Goal: Task Accomplishment & Management: Manage account settings

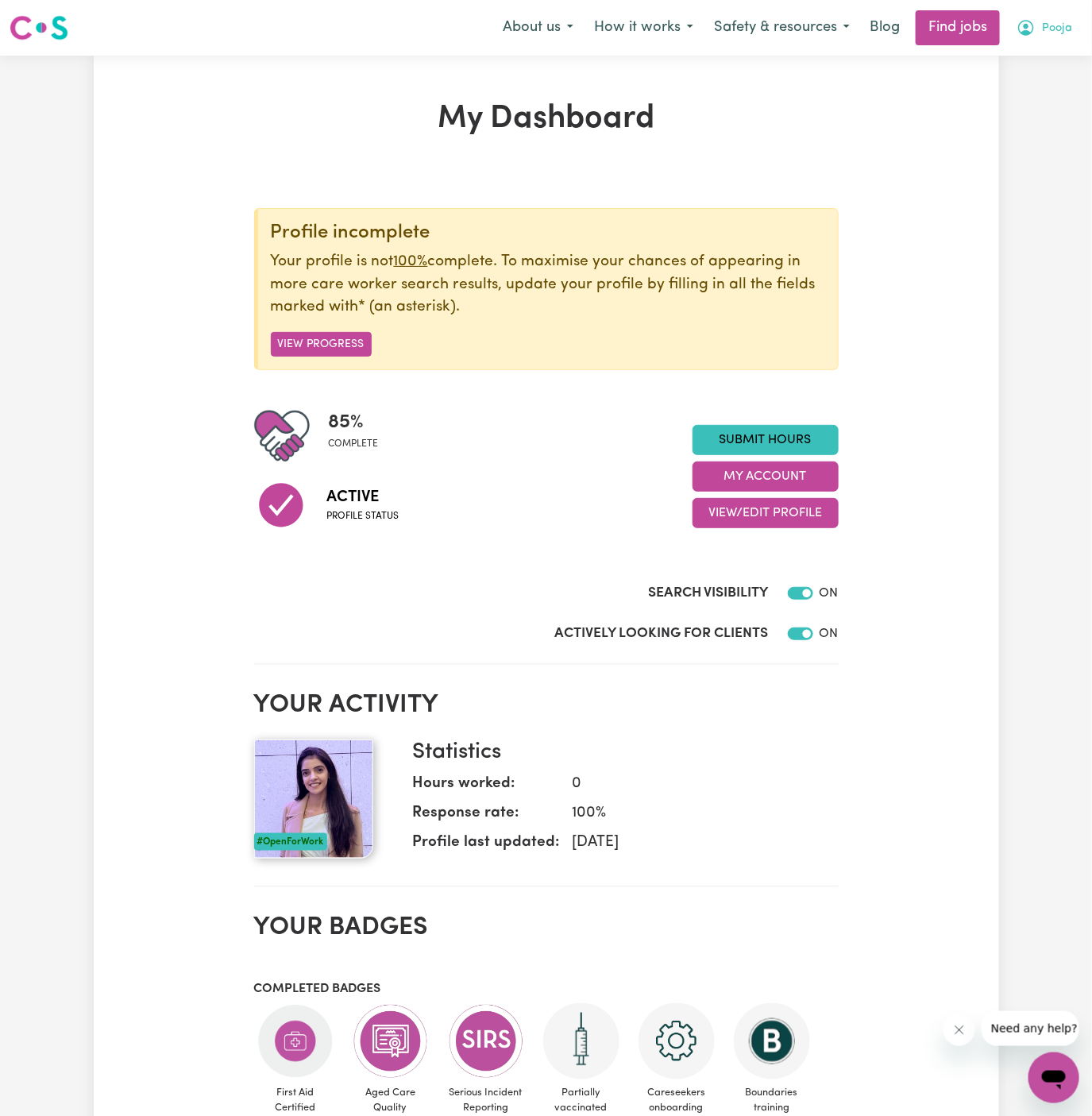
click at [1077, 19] on button "Pooja" at bounding box center [1044, 27] width 76 height 33
click at [1028, 66] on link "My Account" at bounding box center [1019, 62] width 125 height 31
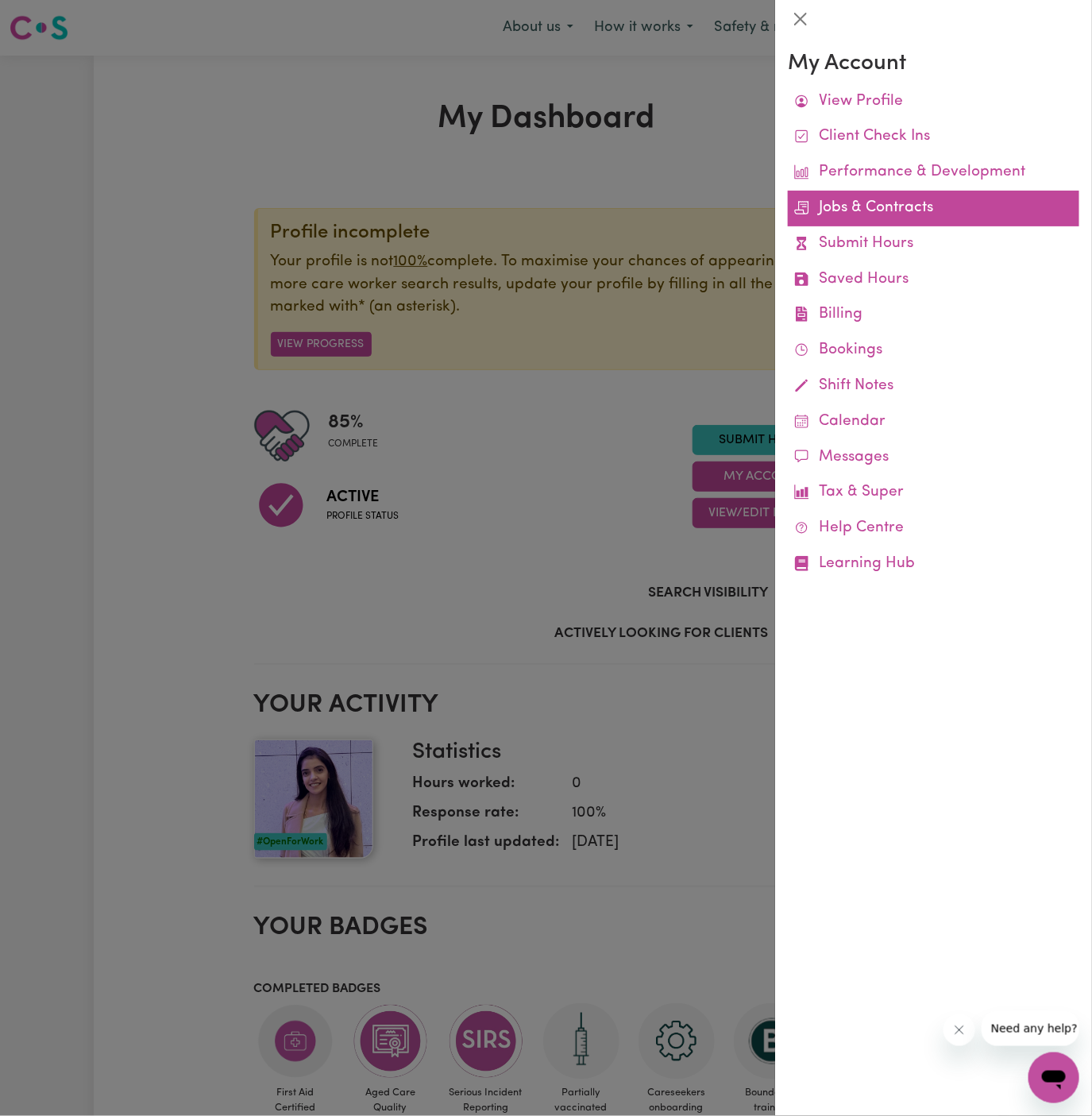
click at [865, 210] on link "Jobs & Contracts" at bounding box center [934, 208] width 292 height 35
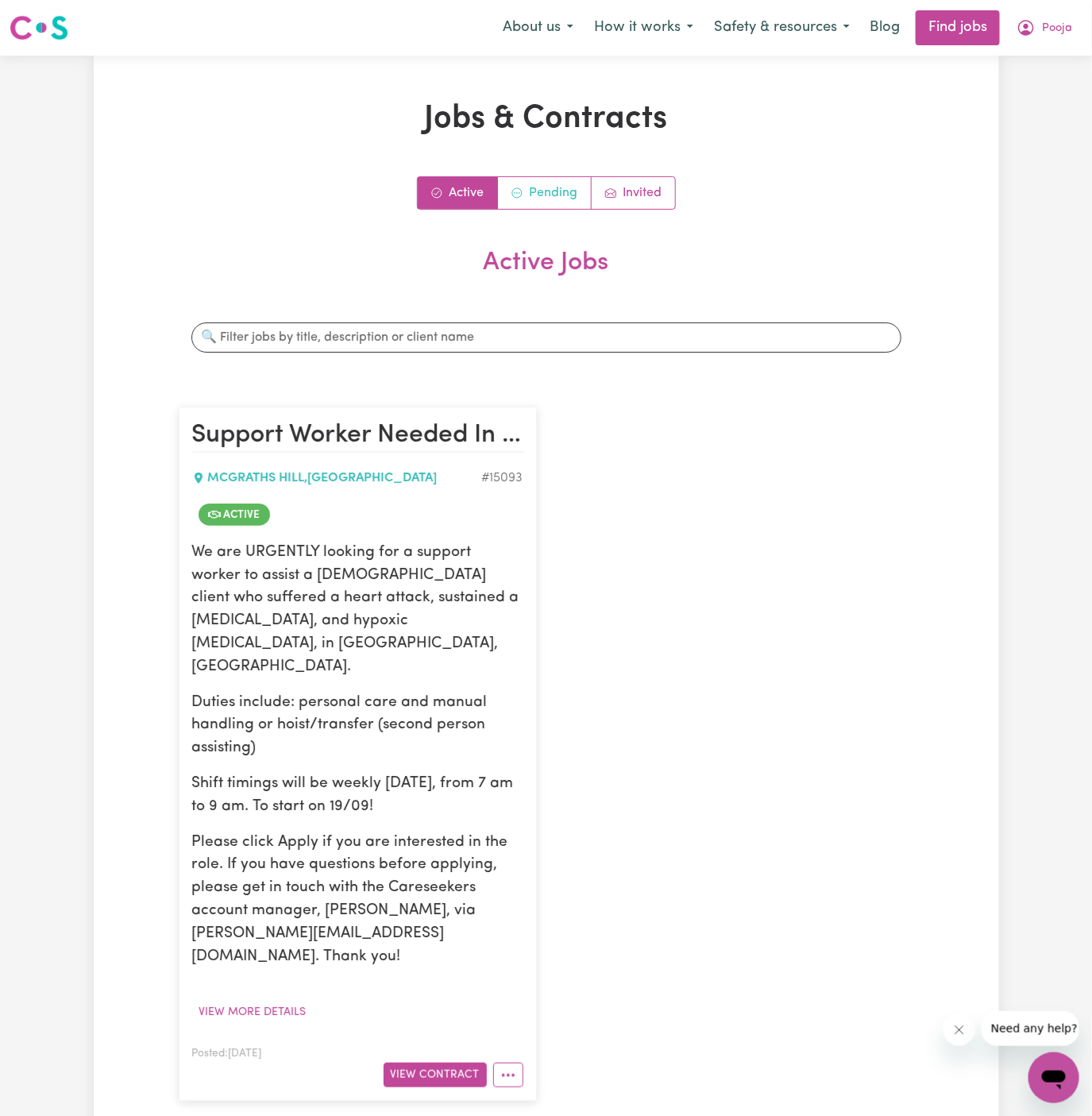
click at [557, 191] on link "Pending" at bounding box center [545, 193] width 94 height 32
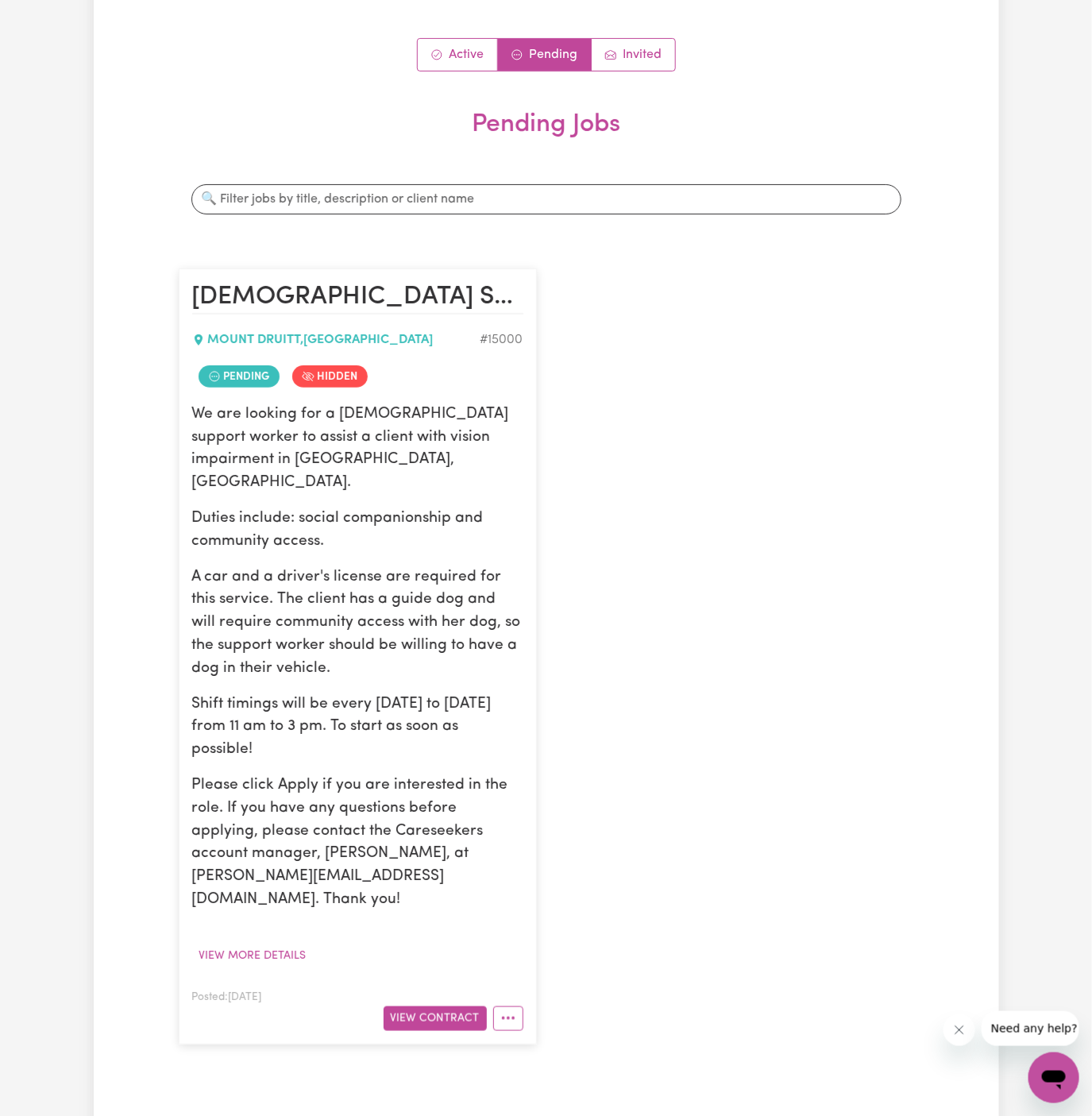
scroll to position [306, 0]
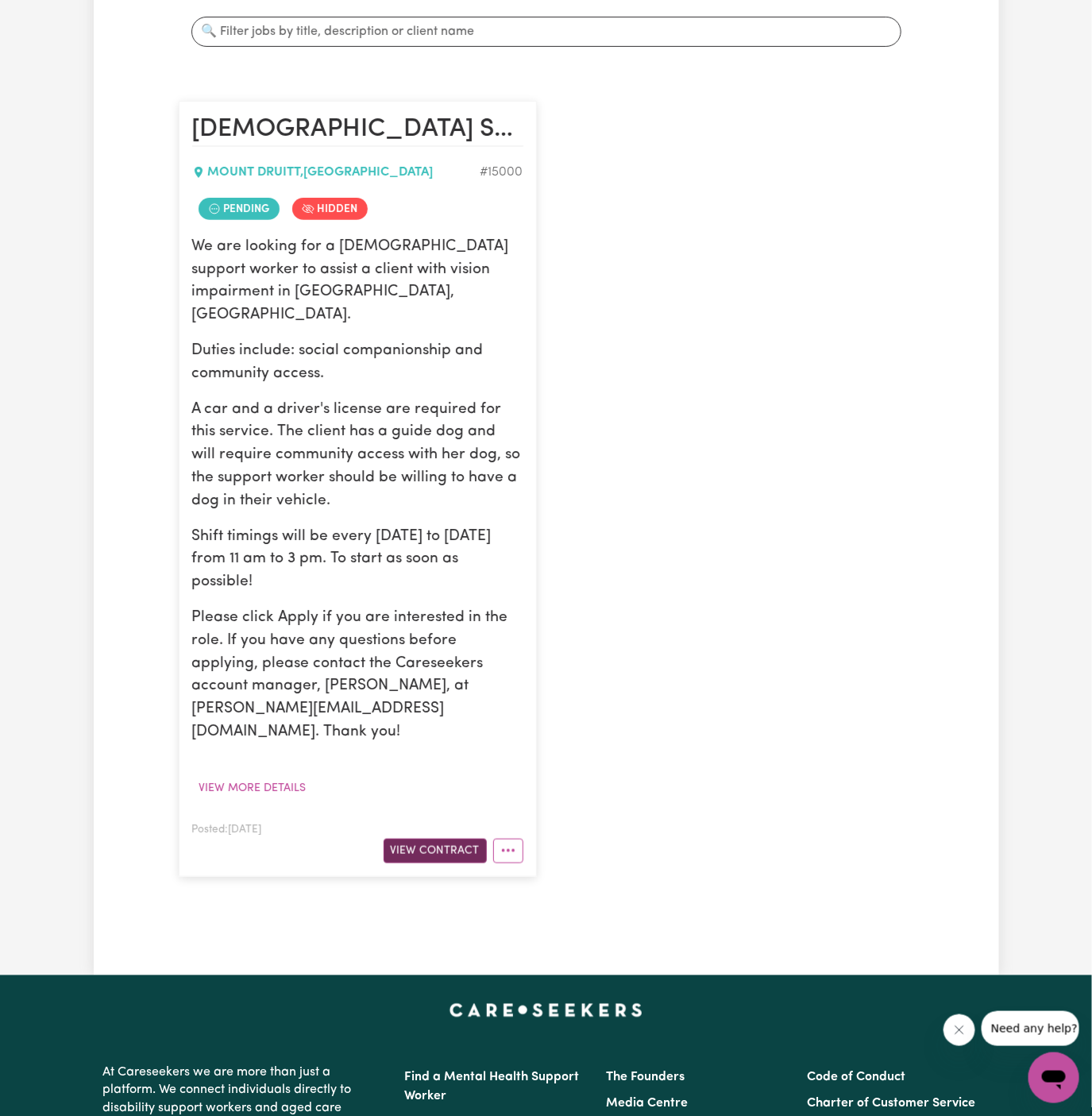
click at [441, 839] on button "View Contract" at bounding box center [435, 851] width 103 height 25
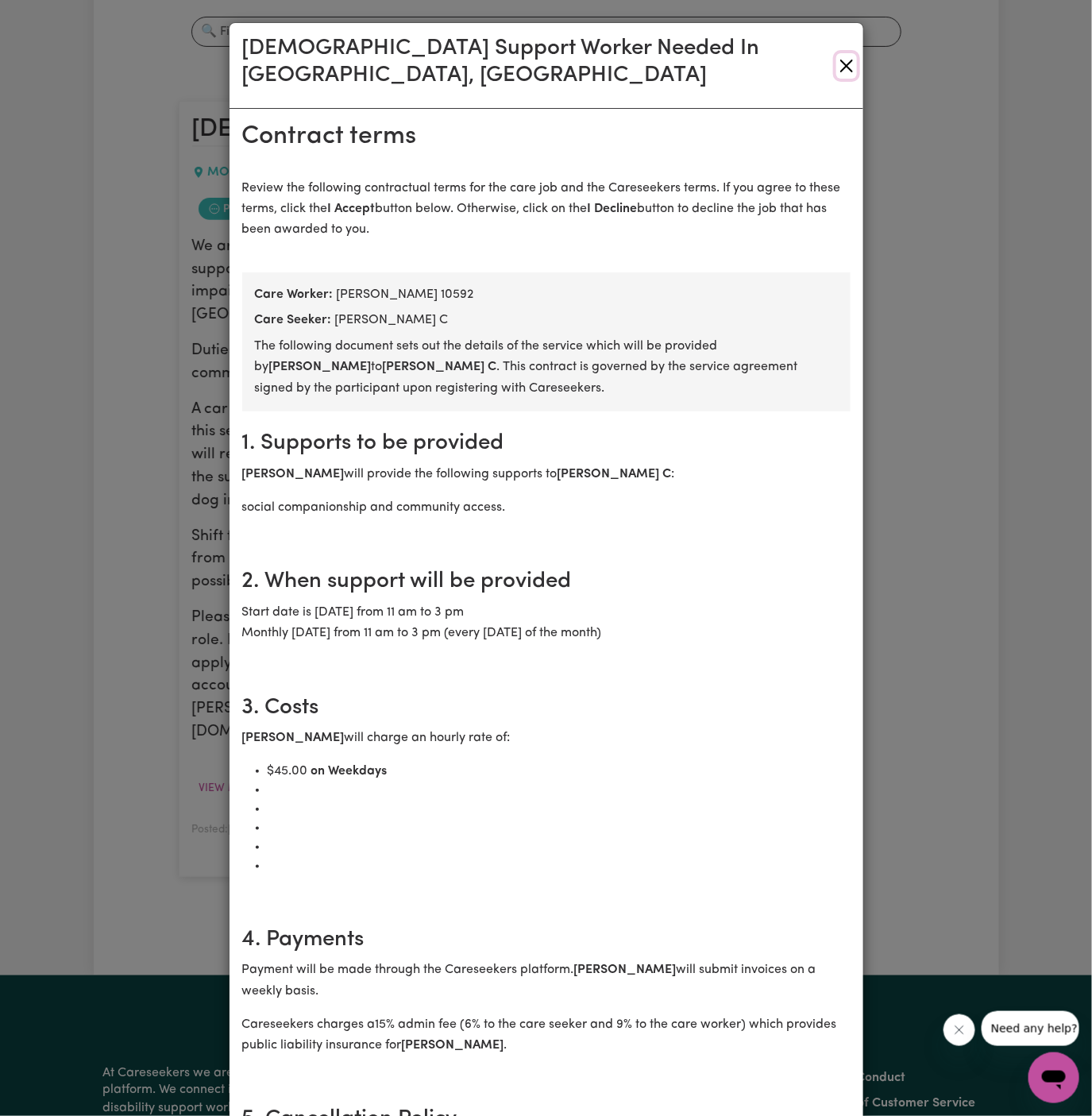
click at [846, 54] on button "Close" at bounding box center [846, 66] width 21 height 26
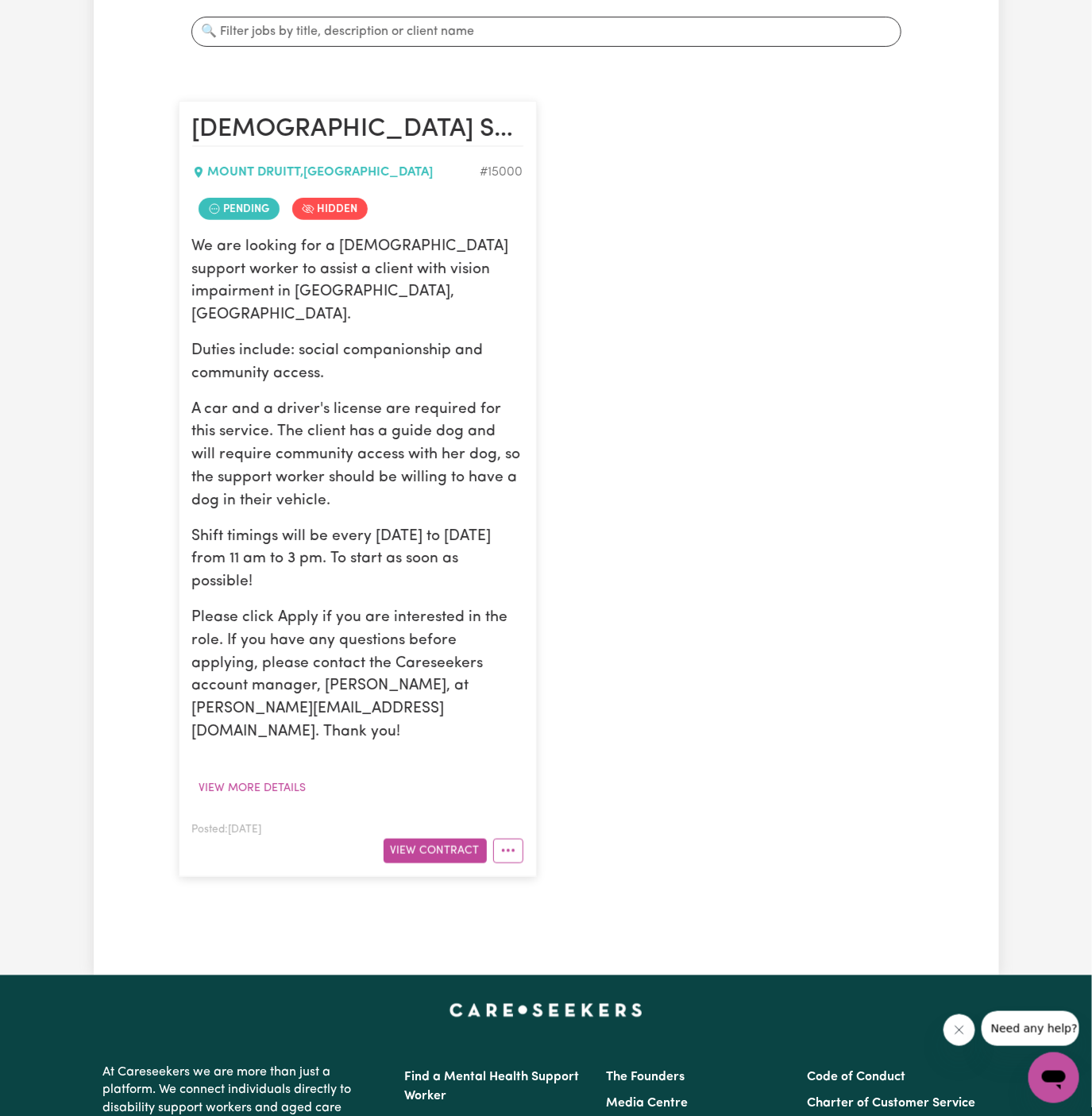
scroll to position [0, 0]
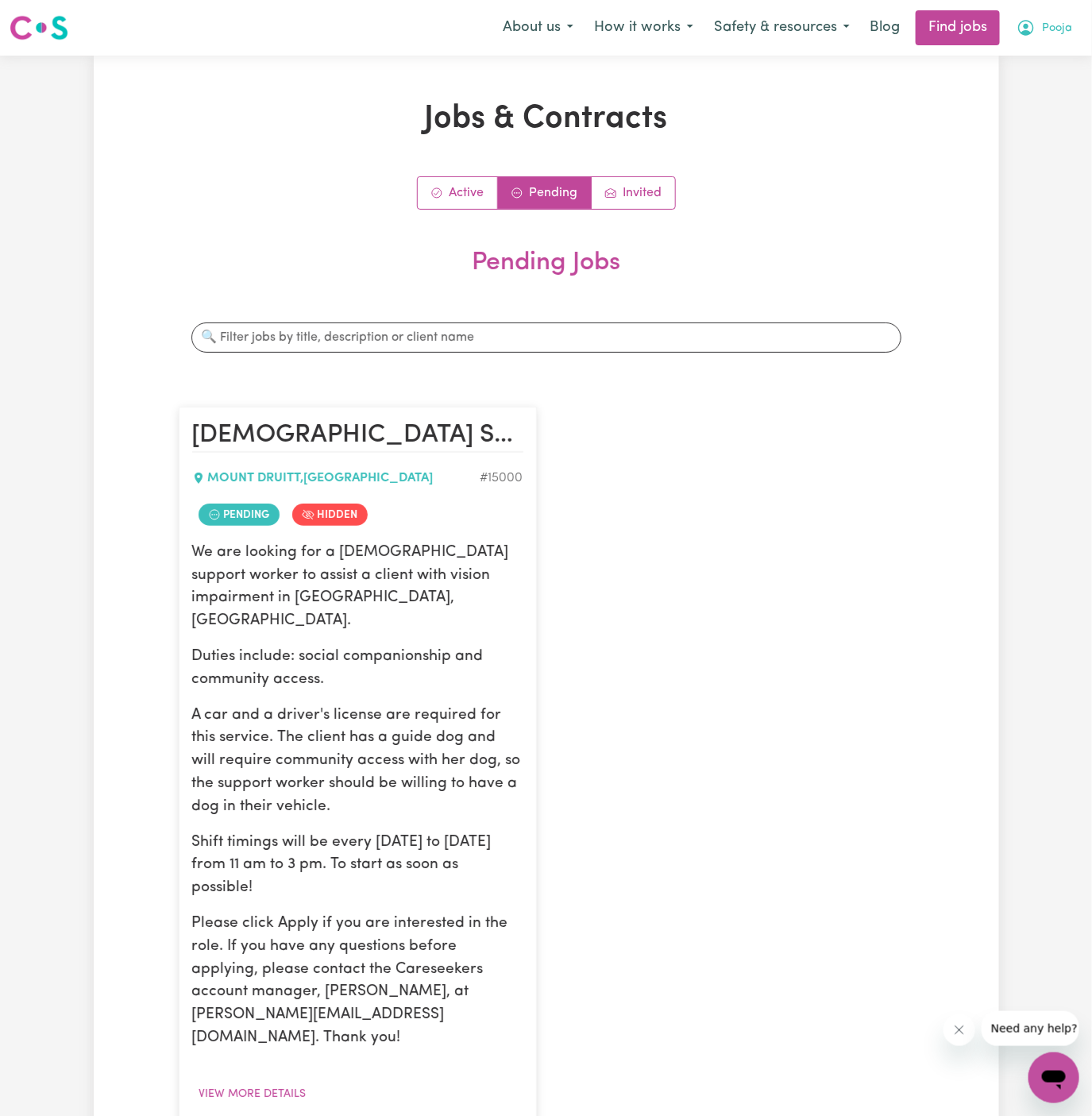
click at [1052, 21] on span "Pooja" at bounding box center [1057, 28] width 31 height 17
click at [1052, 47] on link "My Account" at bounding box center [1019, 62] width 125 height 31
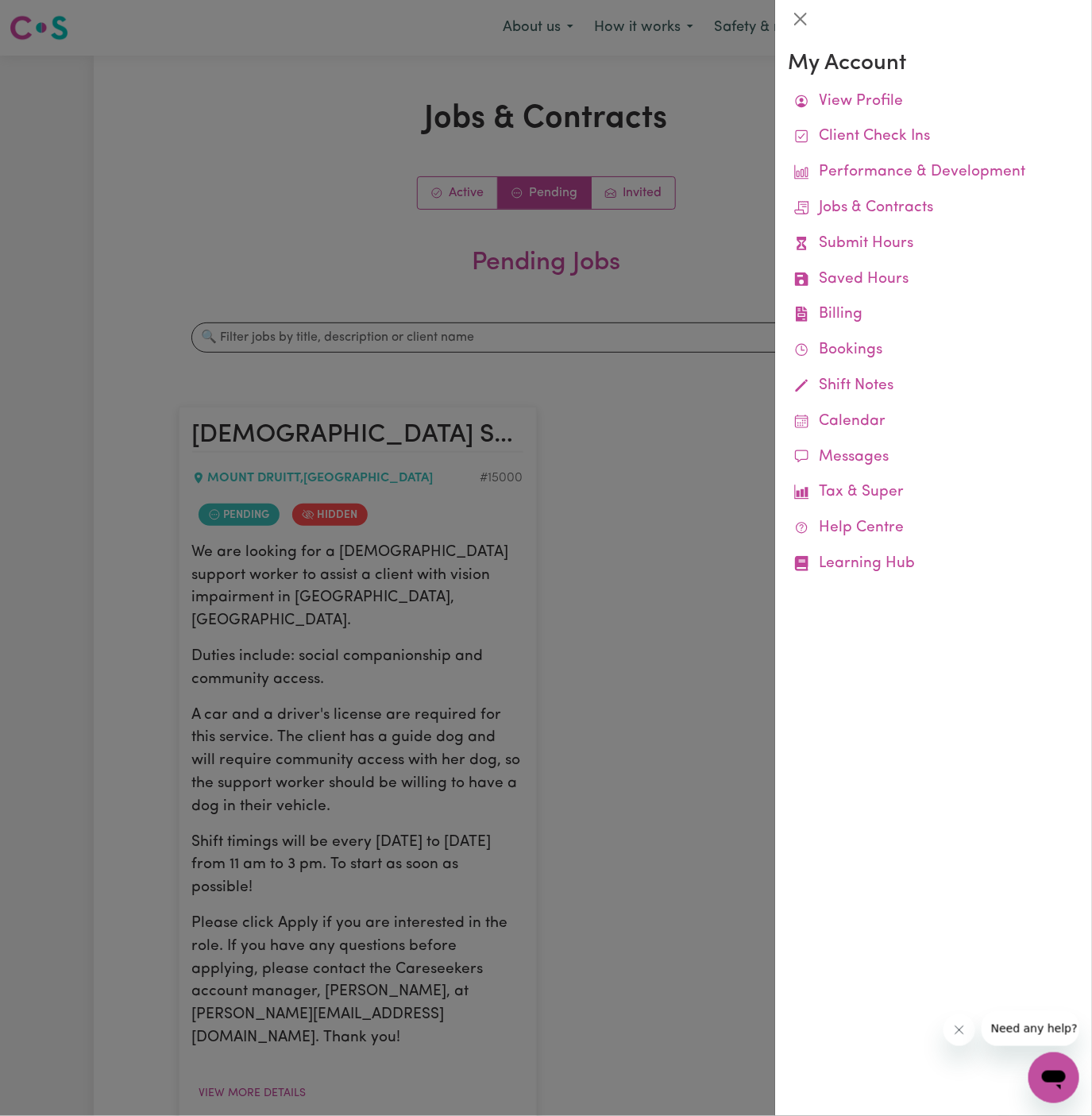
click at [731, 54] on div at bounding box center [546, 558] width 1092 height 1116
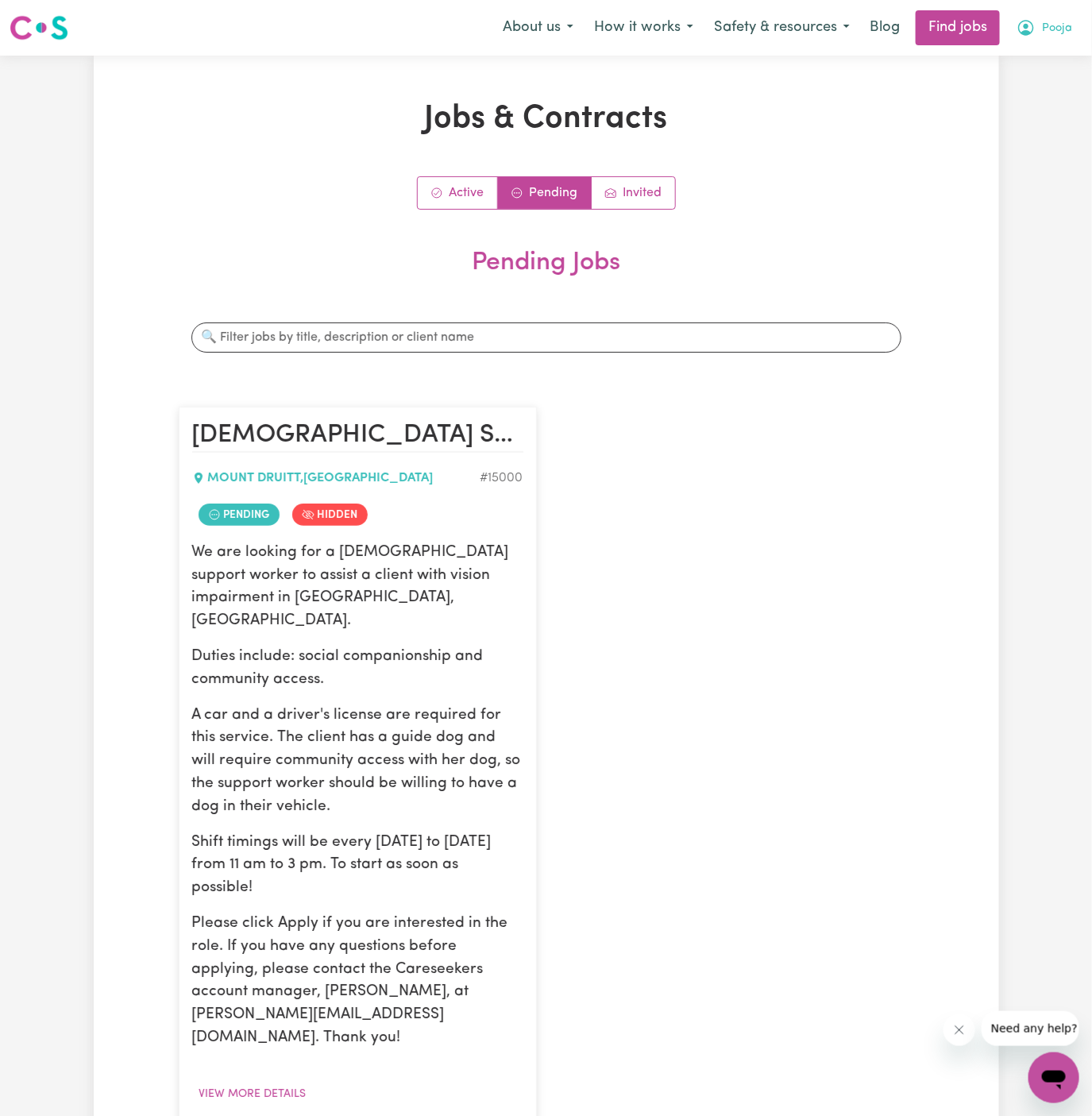
click at [1066, 30] on span "Pooja" at bounding box center [1057, 28] width 31 height 17
click at [1037, 119] on link "Logout" at bounding box center [1019, 121] width 125 height 31
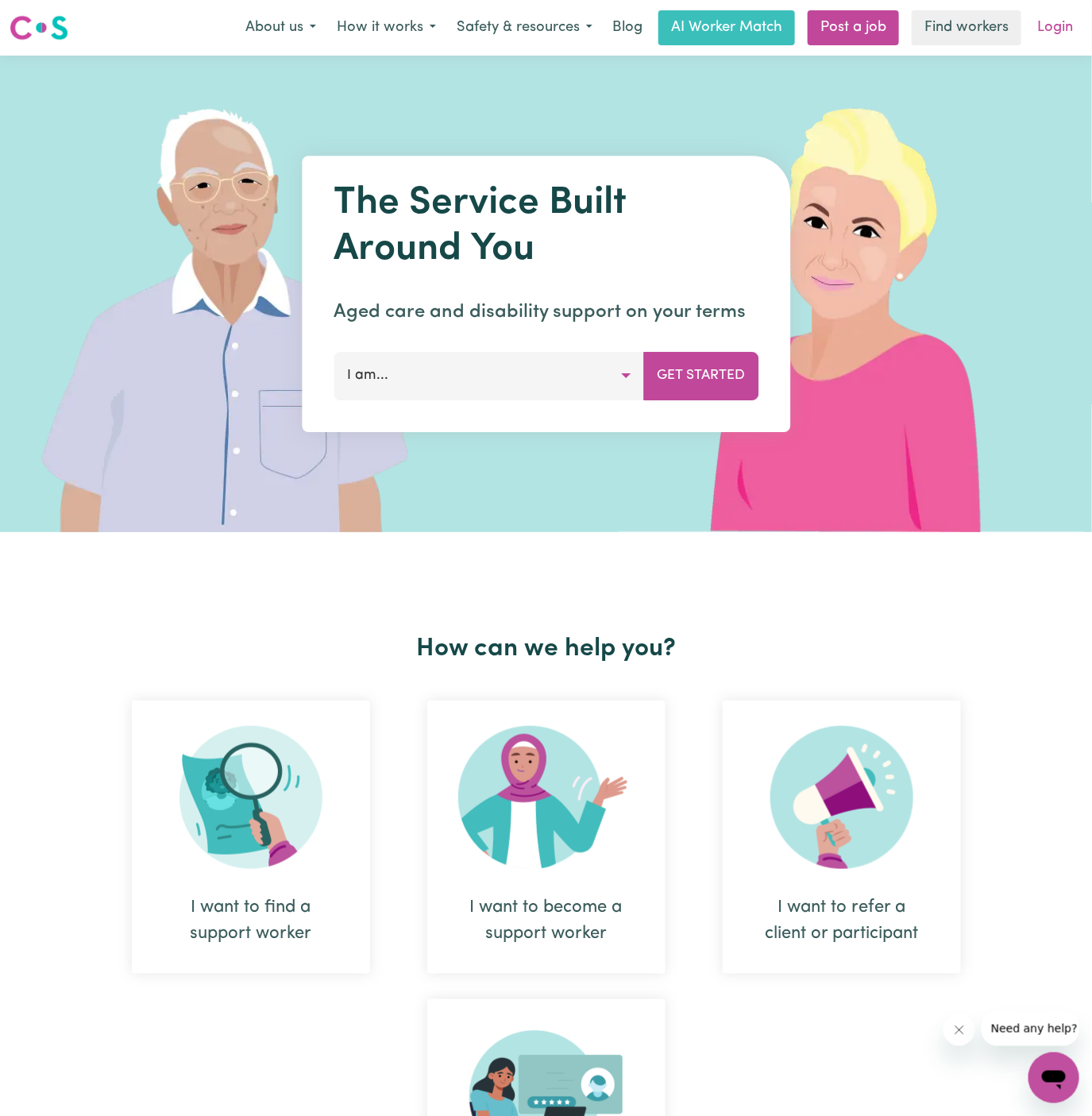
click at [1054, 27] on link "Login" at bounding box center [1055, 28] width 54 height 35
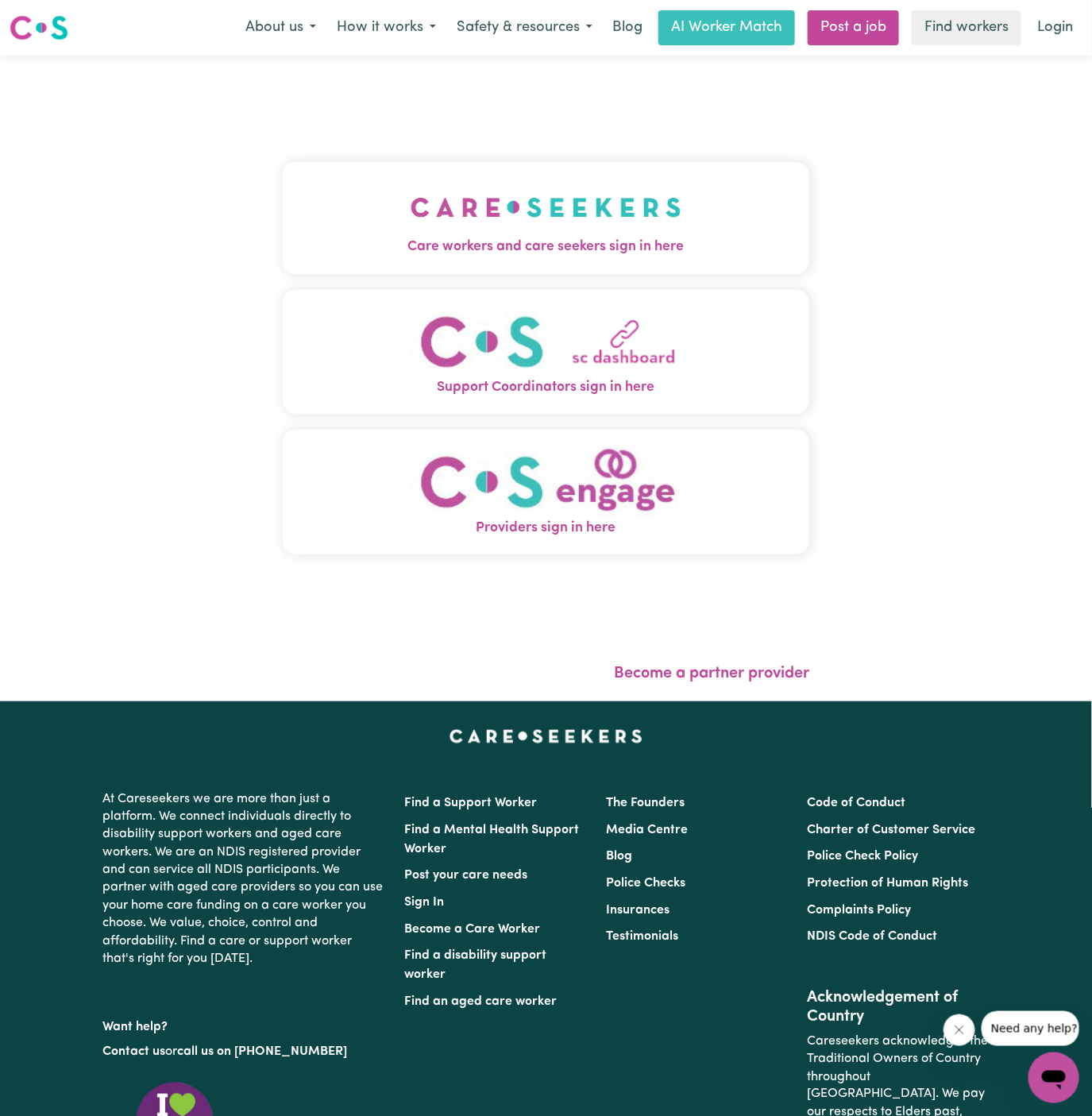
click at [605, 203] on img "Care workers and care seekers sign in here" at bounding box center [546, 207] width 271 height 59
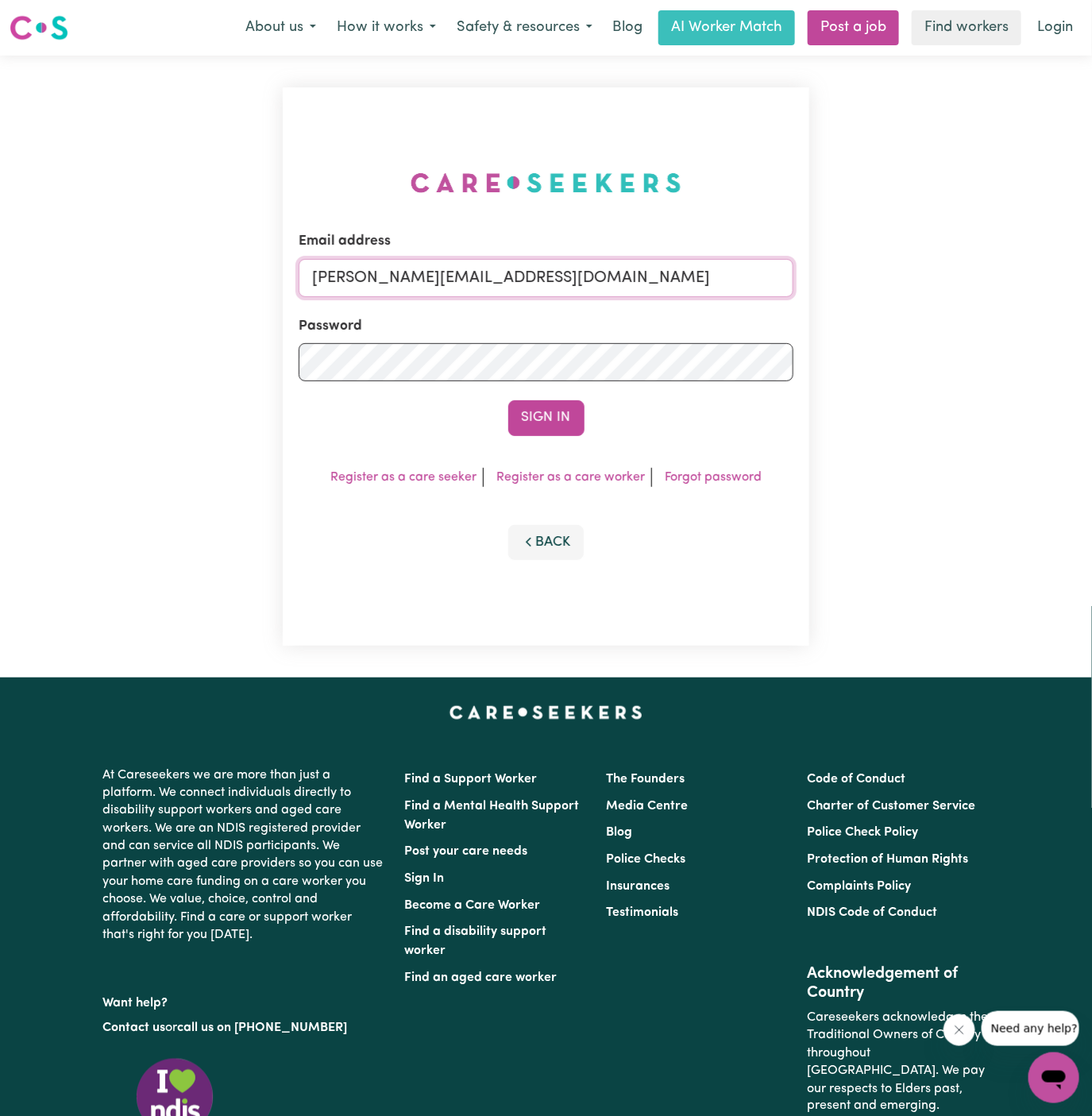
click at [676, 284] on input "[PERSON_NAME][EMAIL_ADDRESS][DOMAIN_NAME]" at bounding box center [546, 278] width 496 height 38
drag, startPoint x: 392, startPoint y: 280, endPoint x: 977, endPoint y: 284, distance: 585.0
click at [977, 284] on div "Email address [EMAIL_ADDRESS][DOMAIN_NAME] Password Sign In Register as a care …" at bounding box center [546, 366] width 1092 height 622
click at [508, 400] on button "Sign In" at bounding box center [546, 417] width 76 height 35
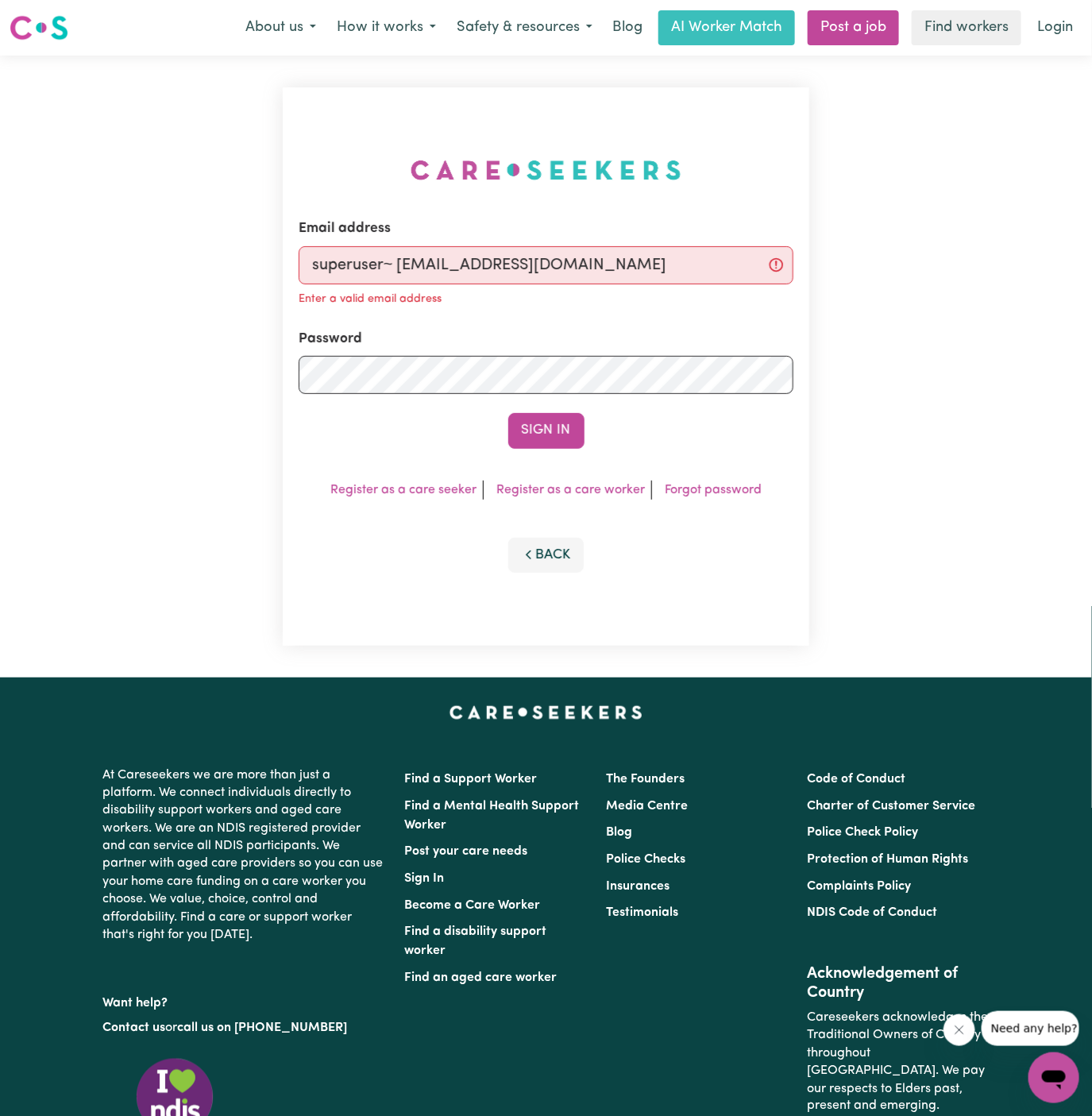
click at [396, 266] on input "superuser~ [EMAIL_ADDRESS][DOMAIN_NAME]" at bounding box center [546, 266] width 496 height 38
type input "superuser~[EMAIL_ADDRESS][DOMAIN_NAME]"
click at [538, 422] on button "Sign In" at bounding box center [546, 431] width 76 height 35
